Goal: Task Accomplishment & Management: Complete application form

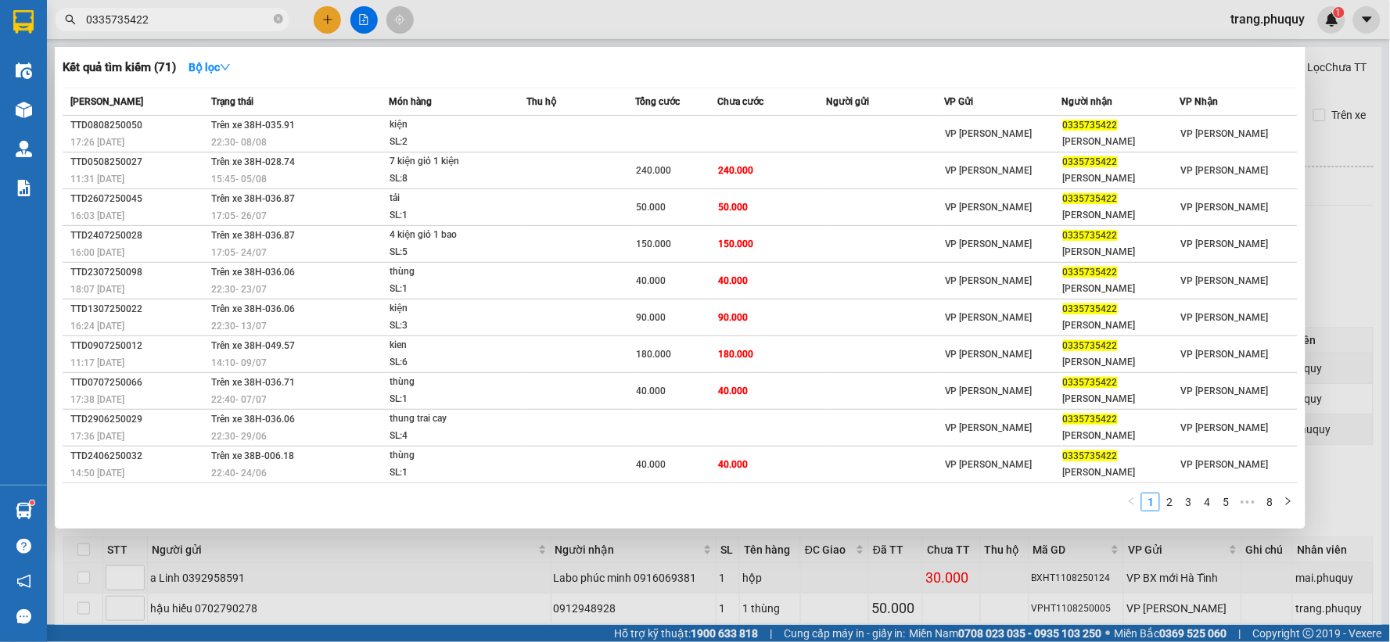
scroll to position [537, 0]
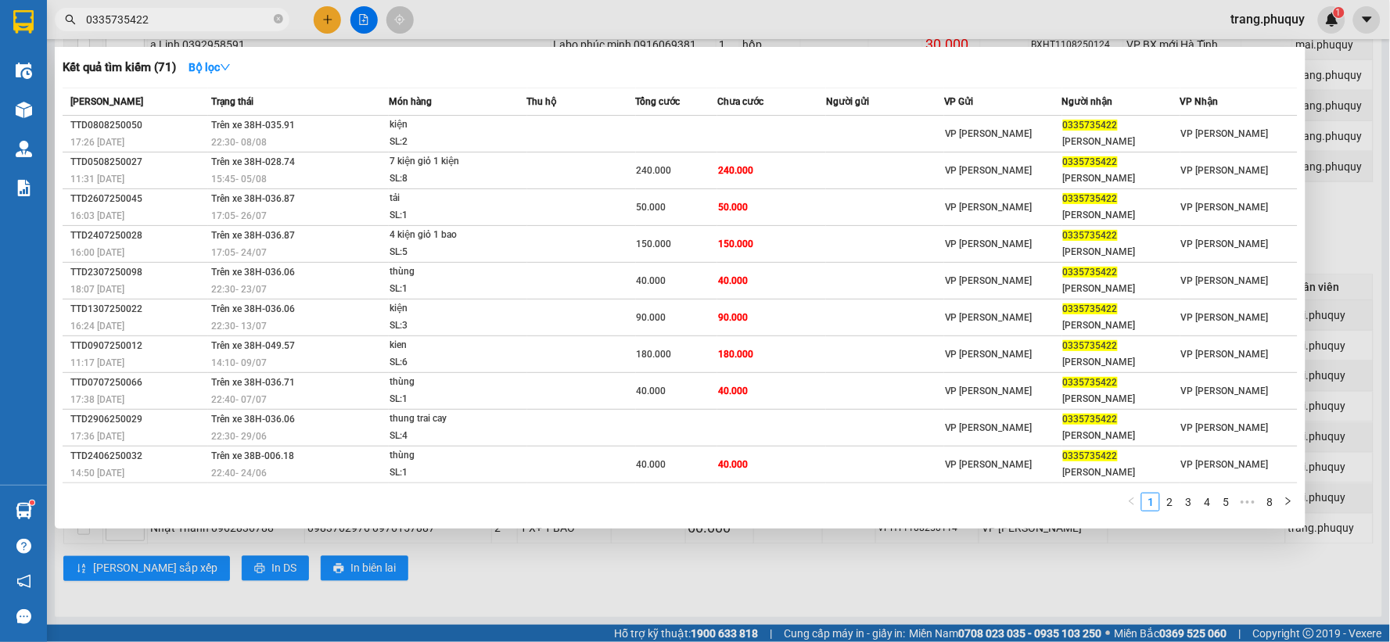
click at [329, 17] on div at bounding box center [695, 321] width 1390 height 642
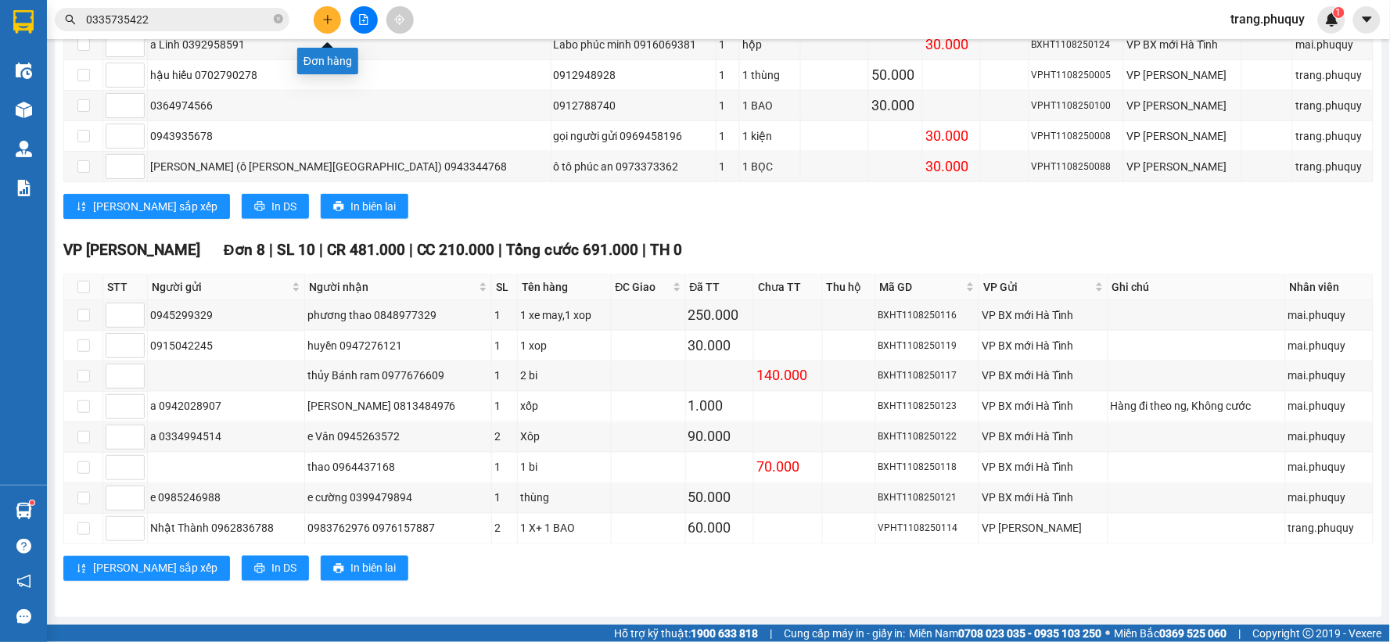
click at [325, 21] on icon "plus" at bounding box center [327, 19] width 11 height 11
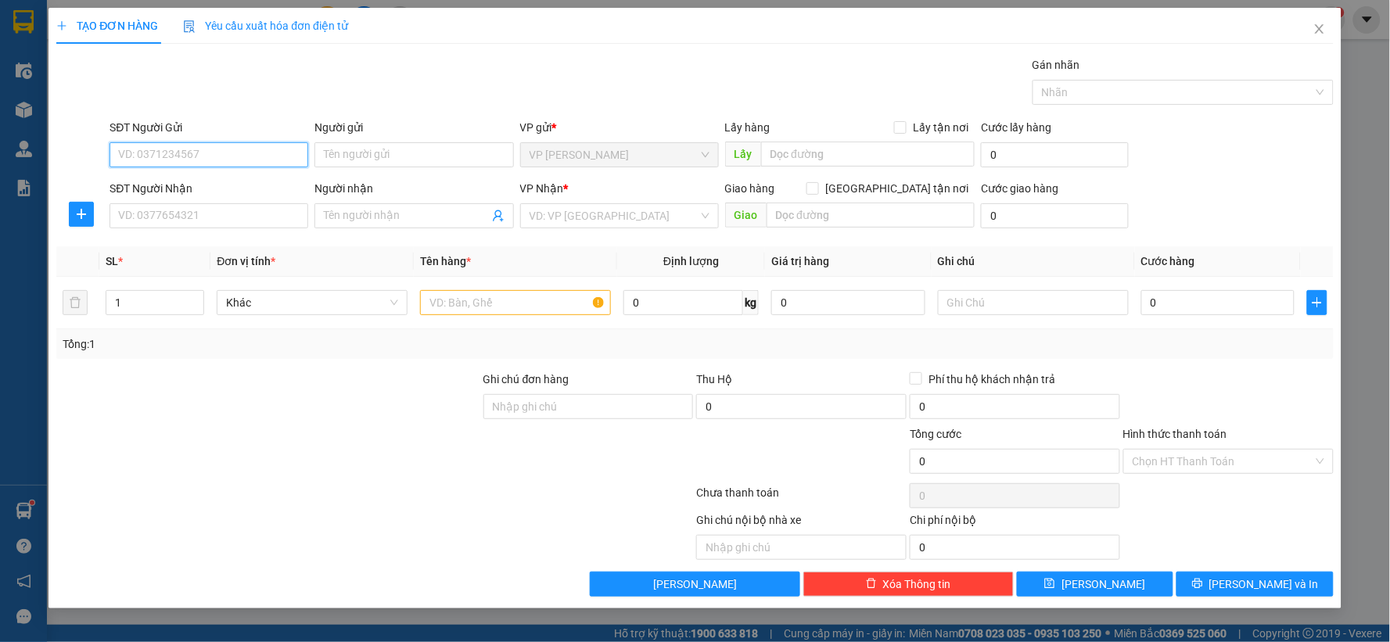
click at [233, 162] on input "SĐT Người Gửi" at bounding box center [208, 154] width 199 height 25
click at [197, 178] on div "0969994333 - SƠN" at bounding box center [209, 186] width 180 height 17
type input "0969994333"
type input "SƠN"
type input "0969994333"
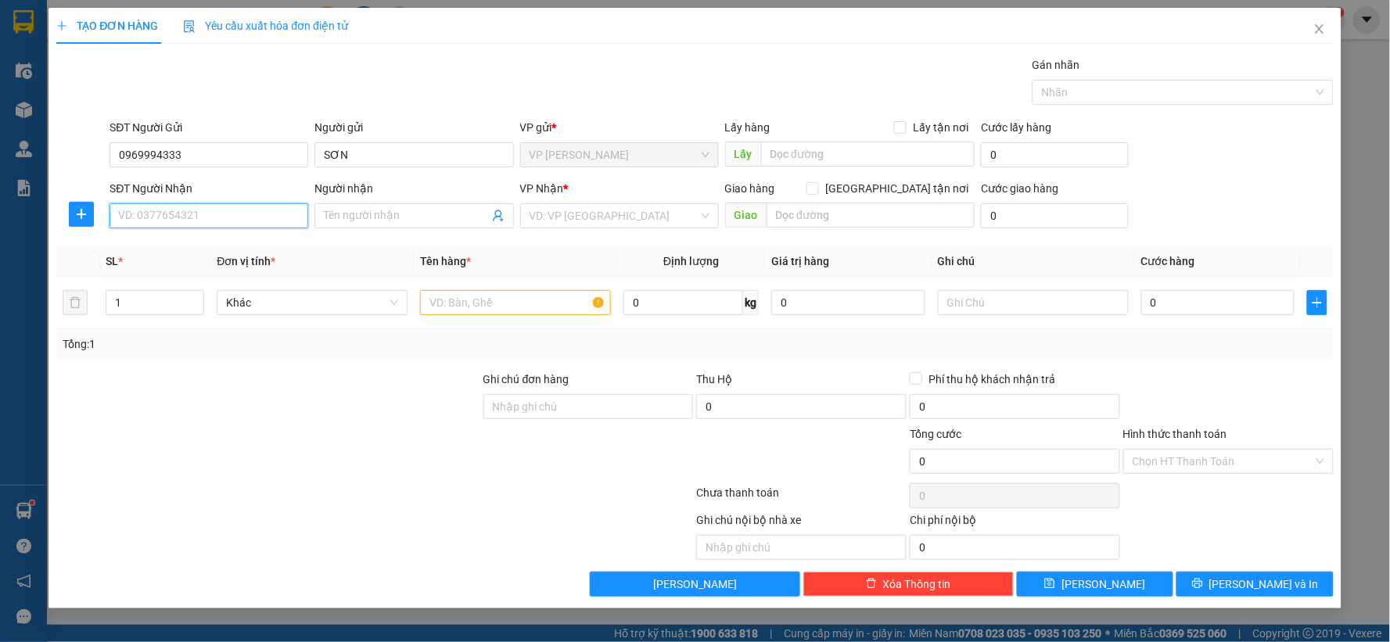
click at [196, 221] on input "SĐT Người Nhận" at bounding box center [208, 215] width 199 height 25
click at [199, 242] on div "0919932359 - a ĐẠT" at bounding box center [209, 247] width 180 height 17
type input "0919932359"
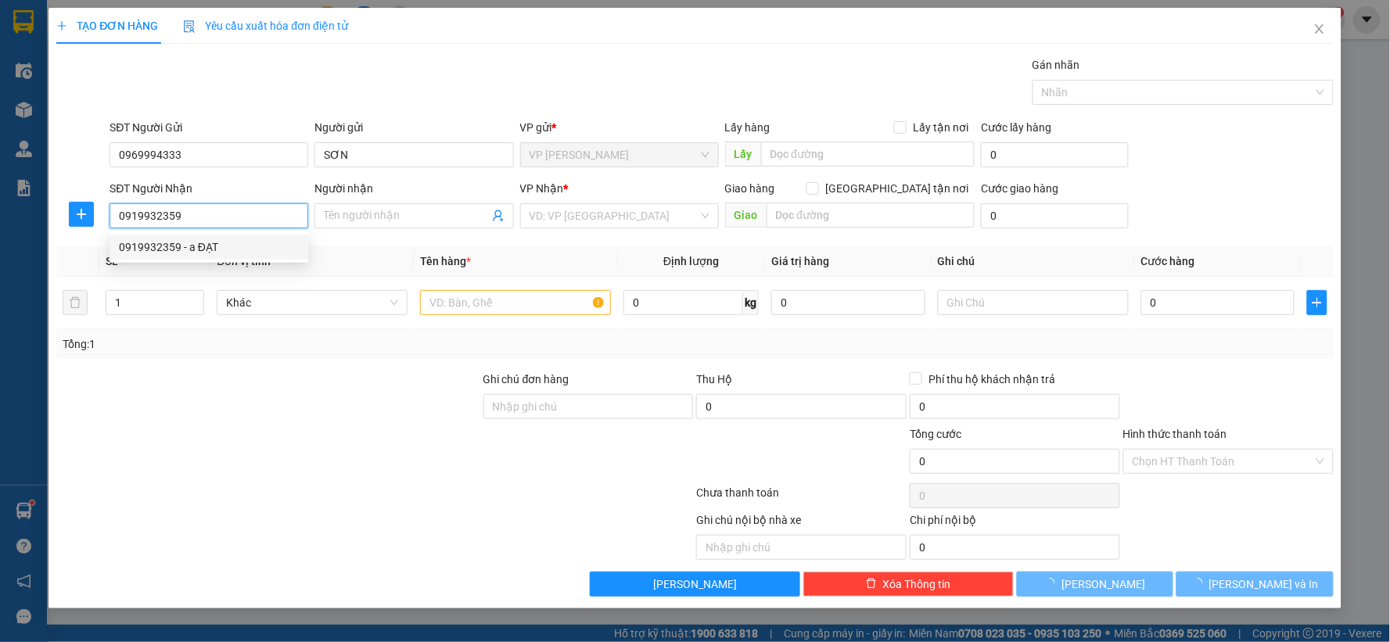
type input "a ĐẠT"
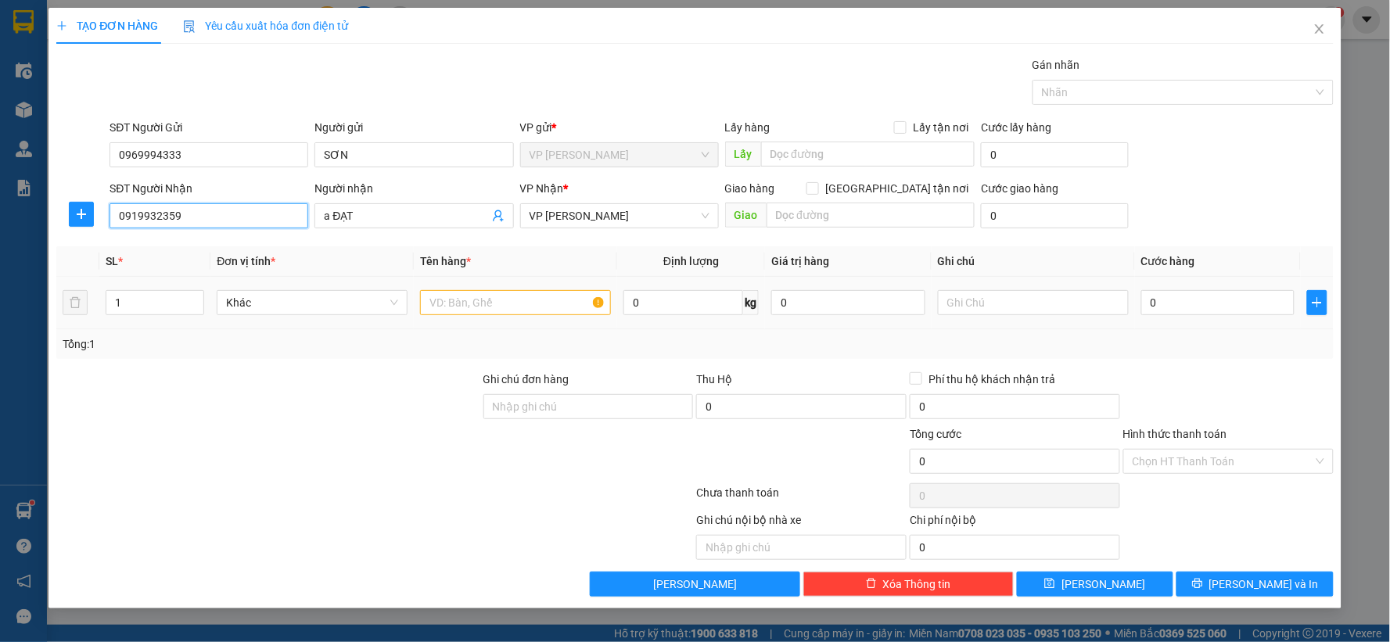
type input "0919932359"
click at [465, 295] on input "text" at bounding box center [515, 302] width 191 height 25
type input "3"
click at [194, 299] on icon "up" at bounding box center [195, 298] width 5 height 3
type input "3"
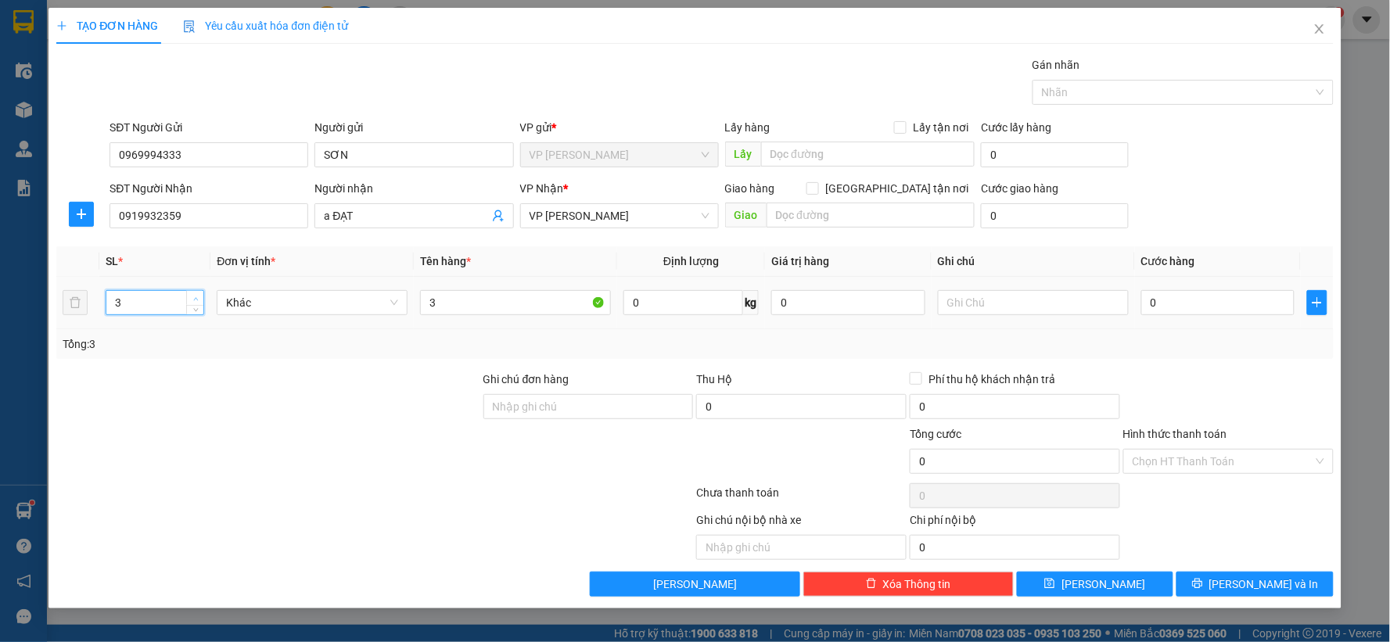
click at [194, 299] on icon "up" at bounding box center [195, 298] width 5 height 3
click at [450, 308] on input "3" at bounding box center [515, 302] width 191 height 25
type input "3"
type input "1bao + 1boc + 1 h đen"
click at [1190, 292] on input "0" at bounding box center [1218, 302] width 154 height 25
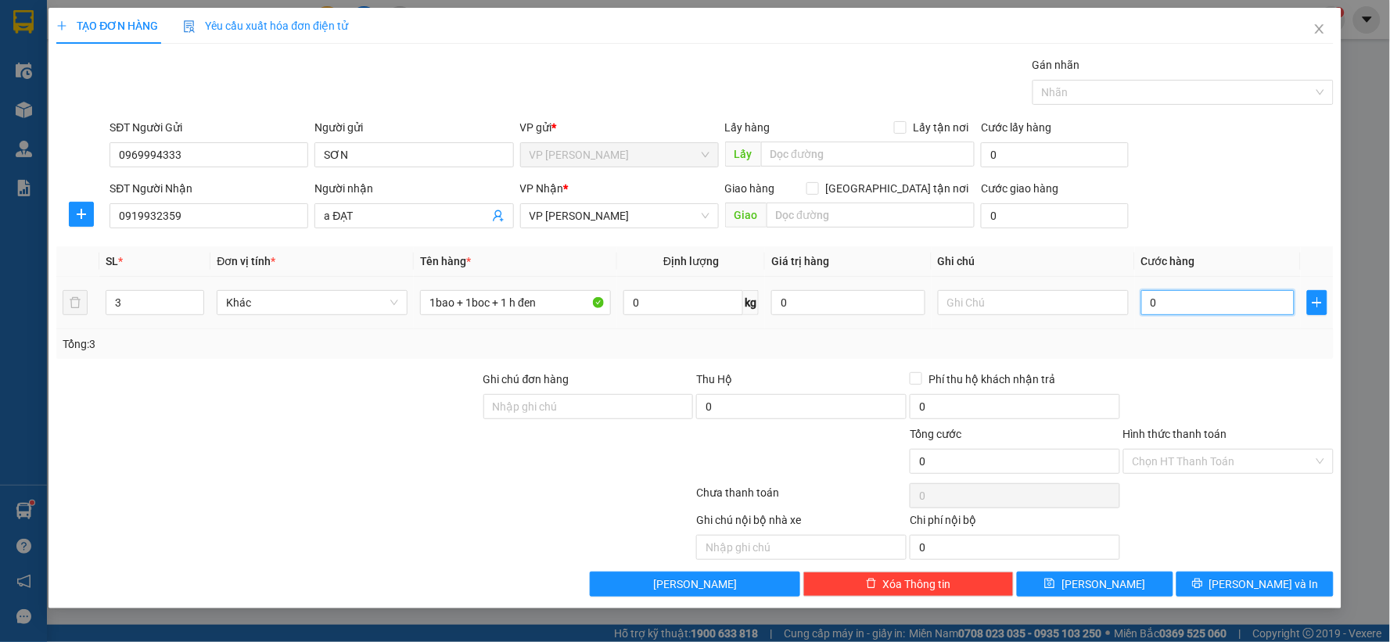
type input "1"
type input "10"
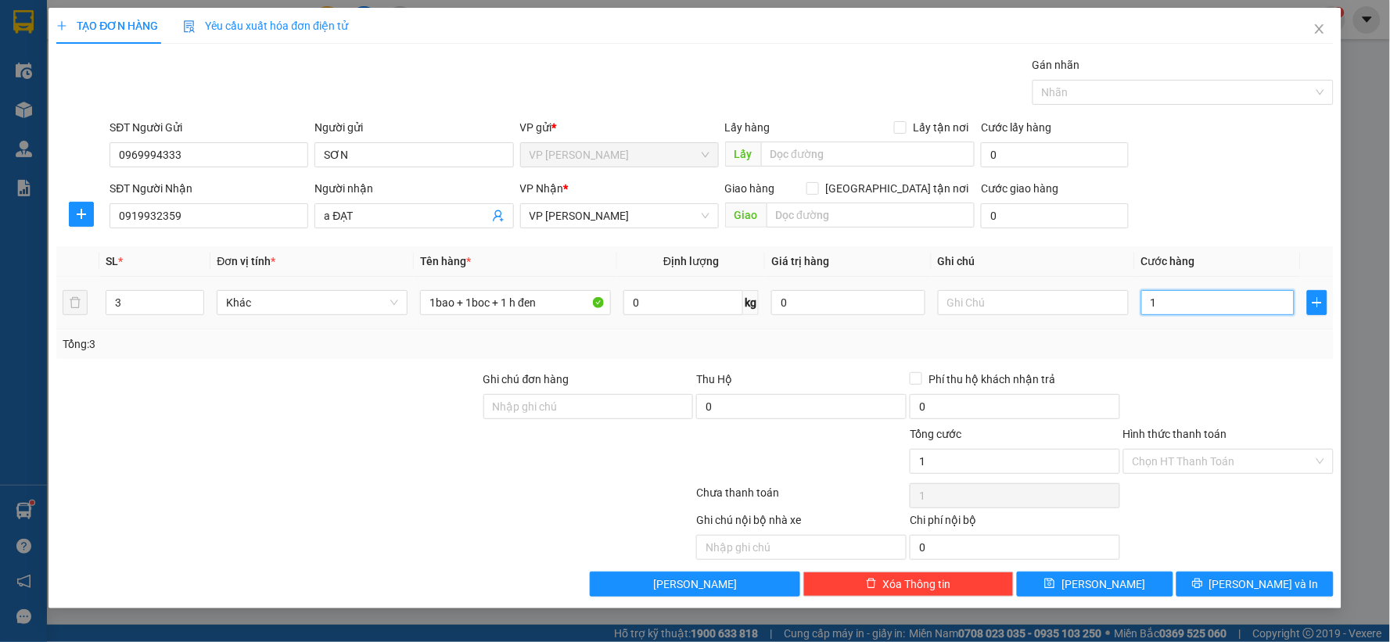
type input "10"
type input "100"
type input "100.000"
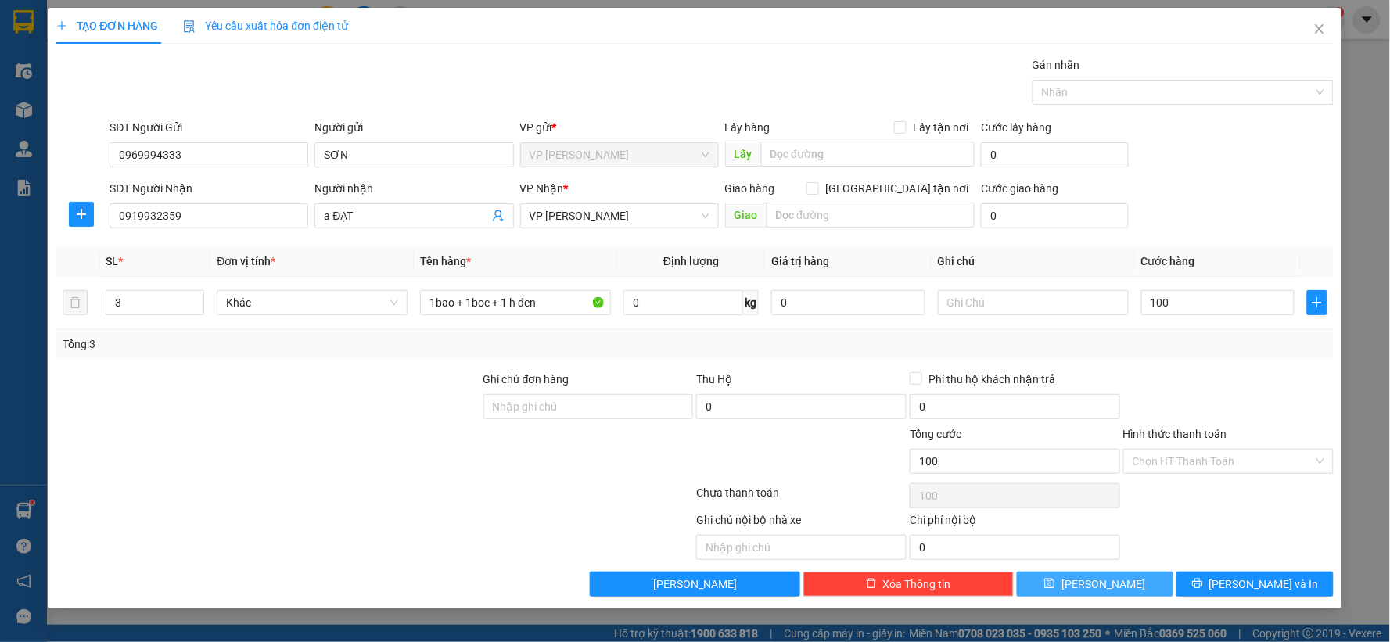
type input "100.000"
click at [1108, 583] on span "[PERSON_NAME]" at bounding box center [1103, 584] width 84 height 17
type input "1"
type input "0"
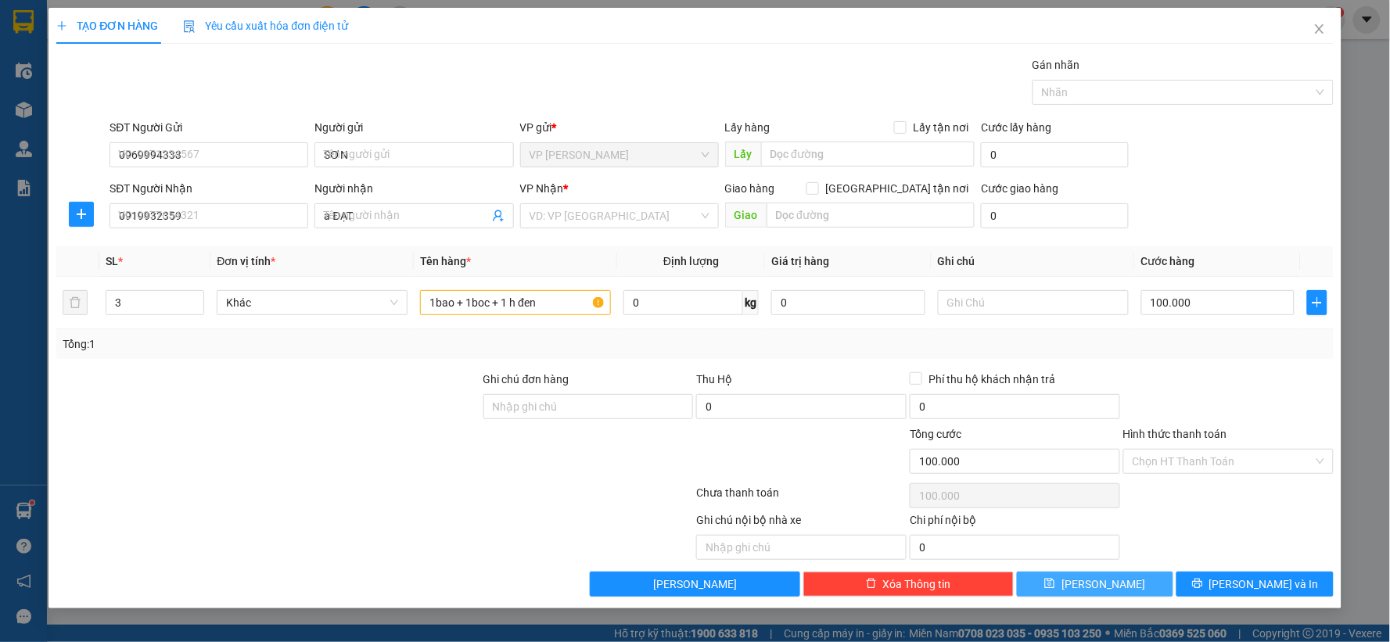
type input "0"
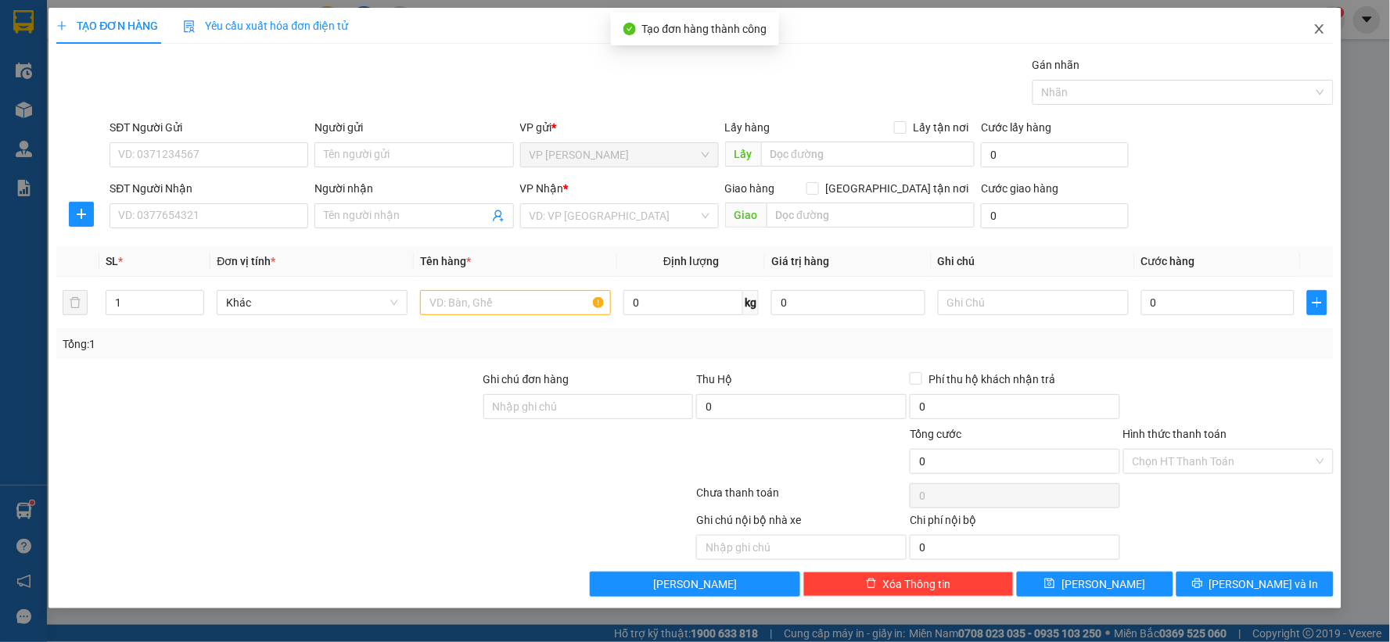
click at [1322, 24] on icon "close" at bounding box center [1319, 29] width 13 height 13
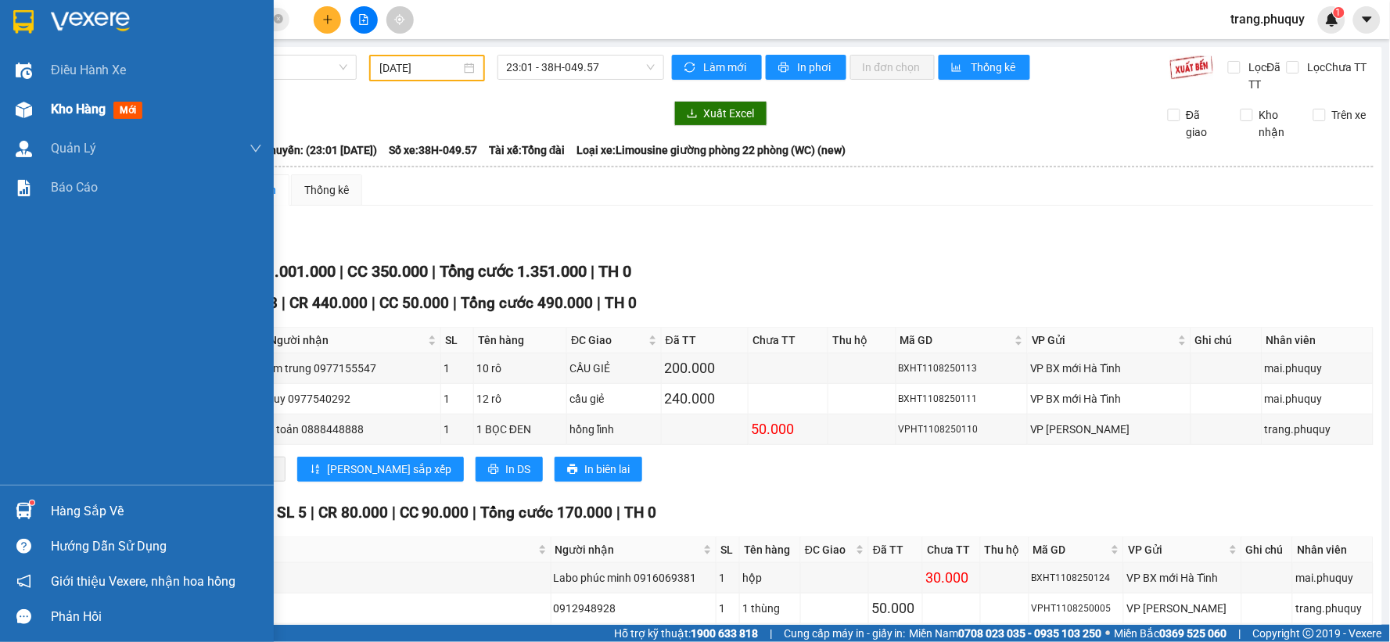
click at [64, 106] on span "Kho hàng" at bounding box center [78, 109] width 55 height 15
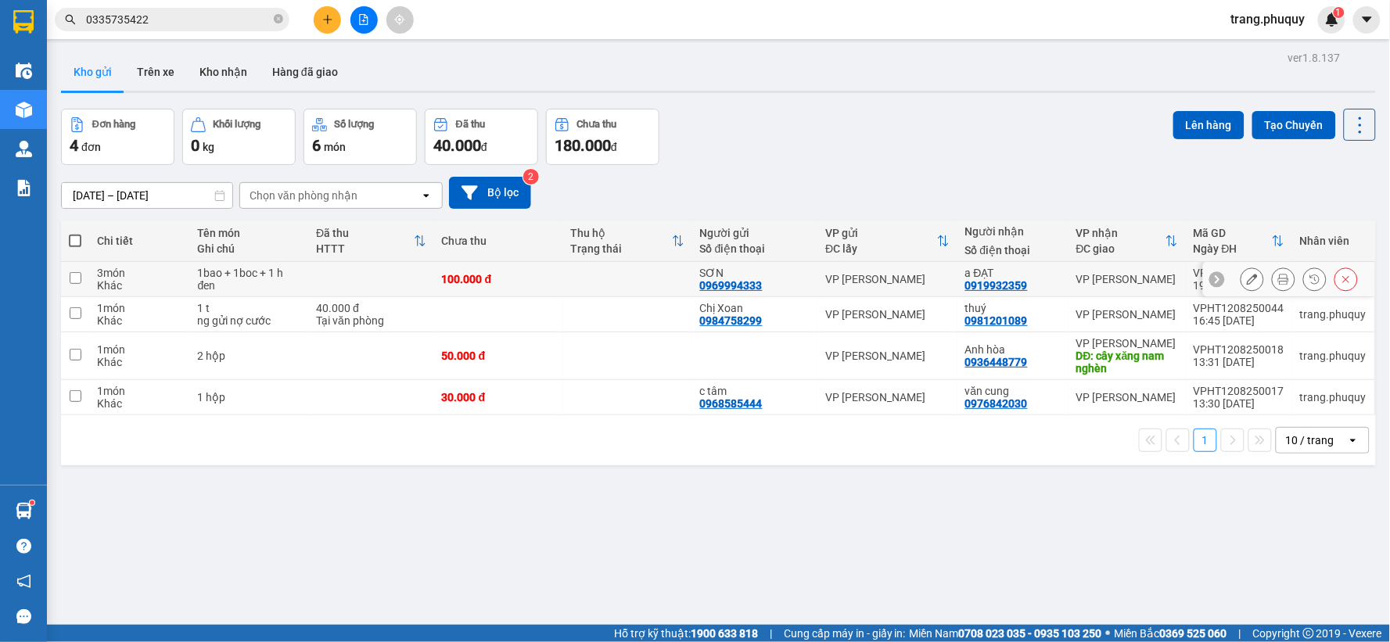
click at [1278, 279] on icon at bounding box center [1283, 279] width 11 height 11
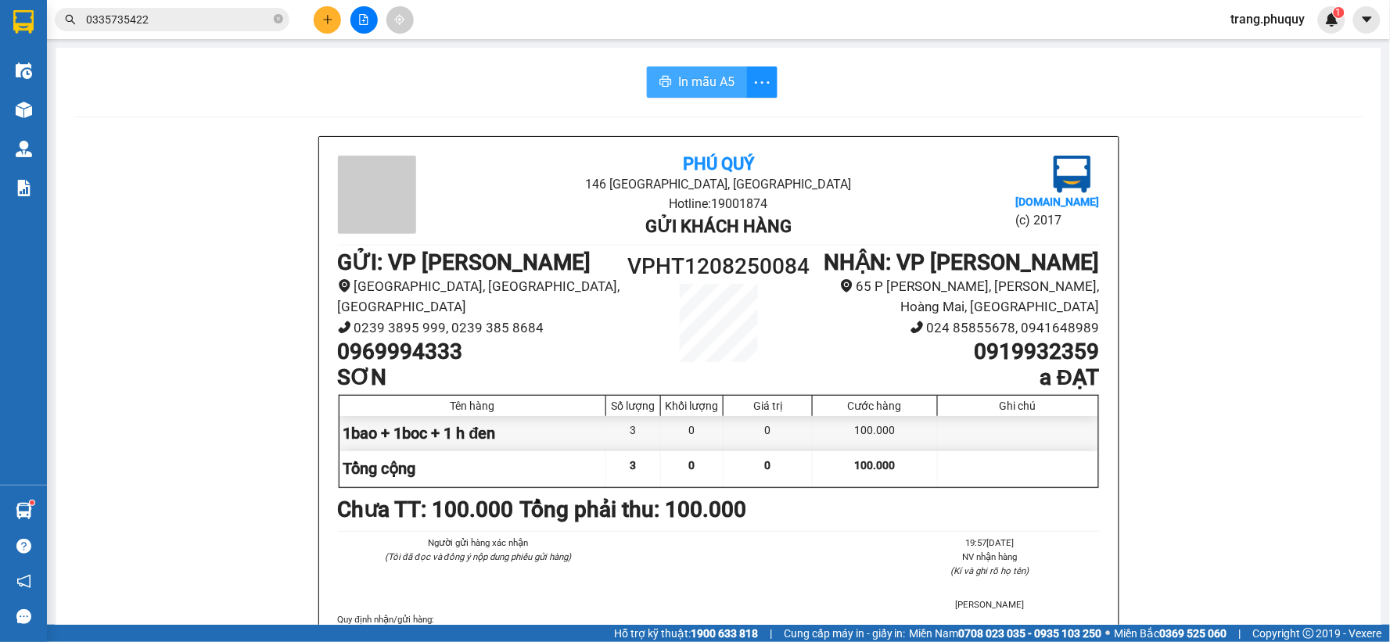
click at [678, 76] on span "In mẫu A5" at bounding box center [706, 82] width 56 height 20
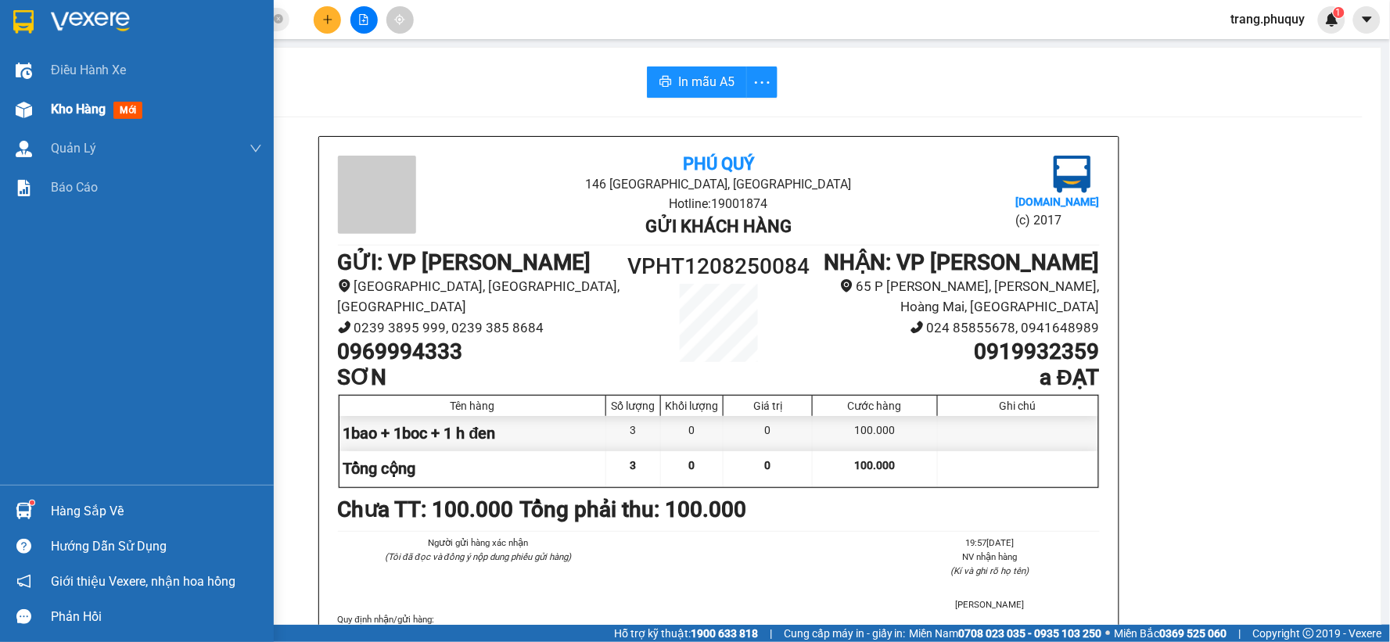
click at [78, 113] on span "Kho hàng" at bounding box center [78, 109] width 55 height 15
